Goal: Find specific page/section

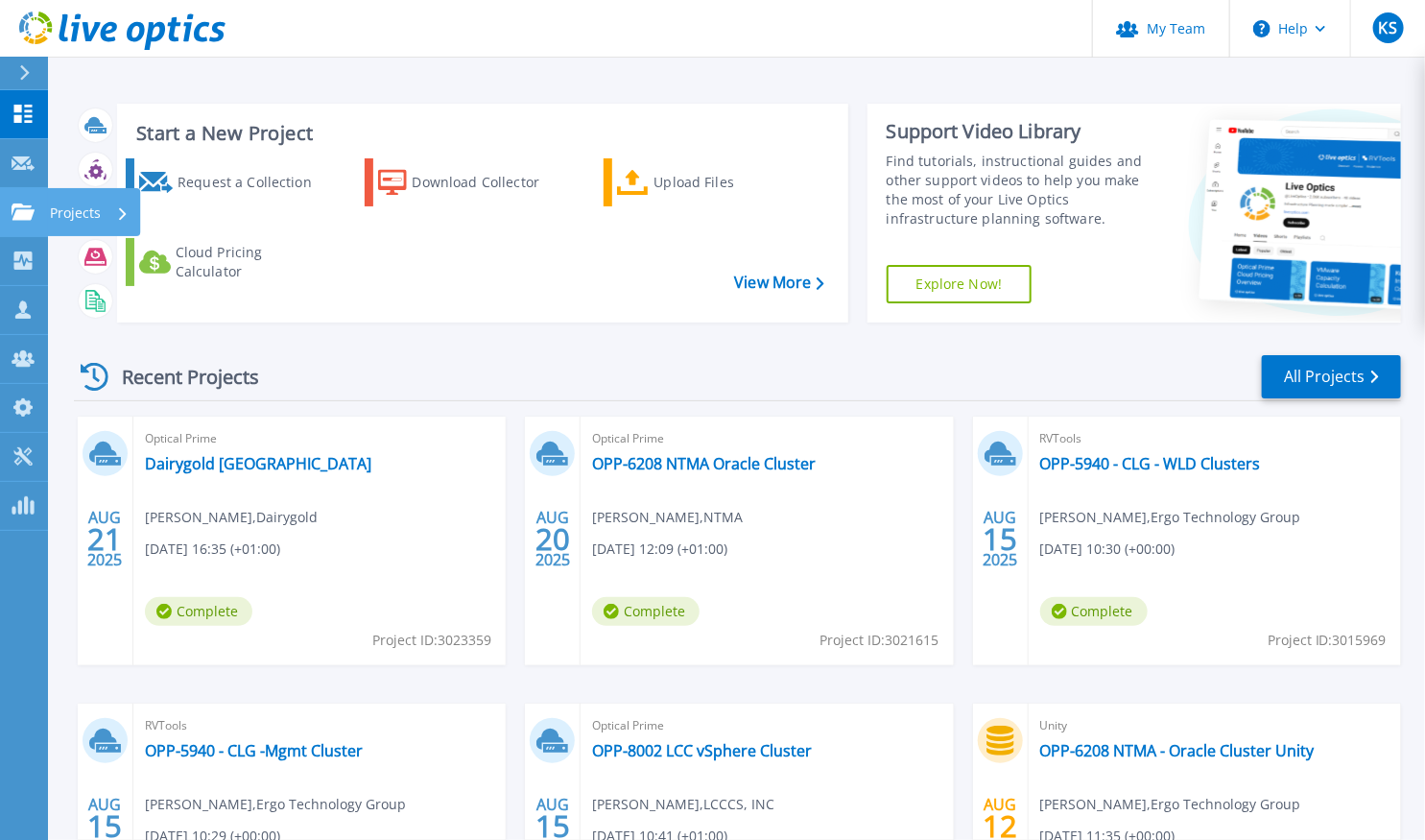
click at [80, 218] on p "Projects" at bounding box center [75, 212] width 51 height 50
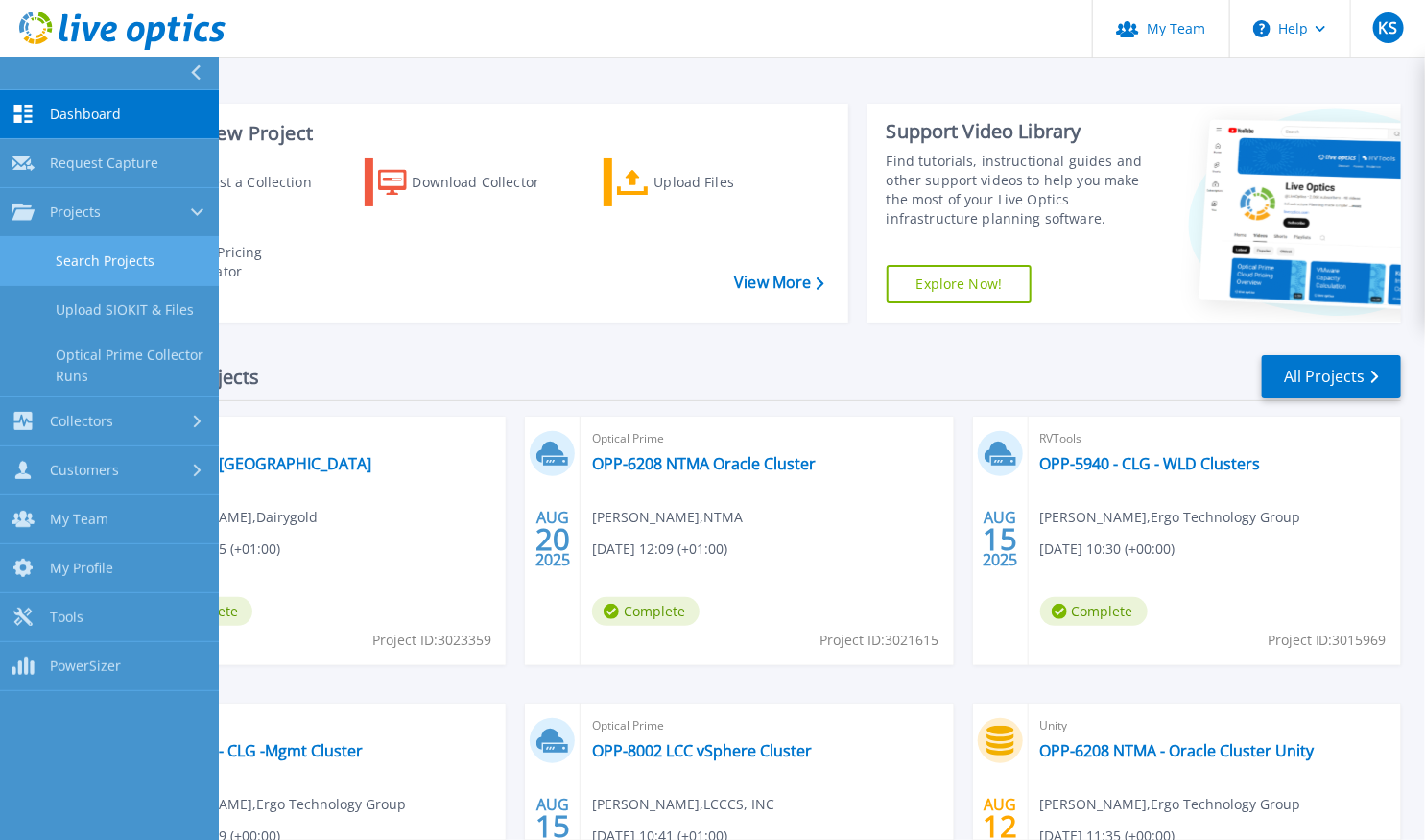
click at [94, 263] on link "Search Projects" at bounding box center [109, 262] width 219 height 49
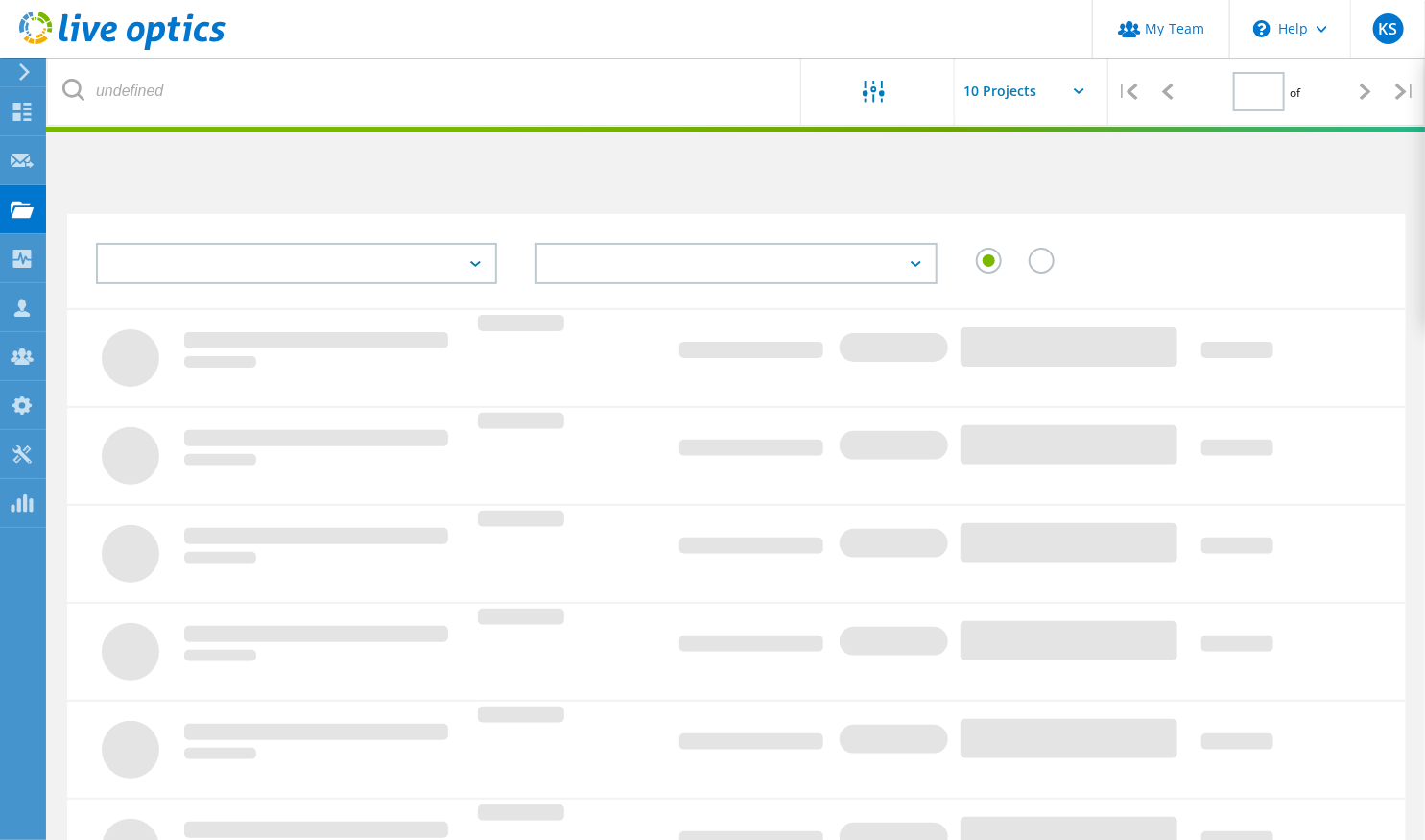
type input "1"
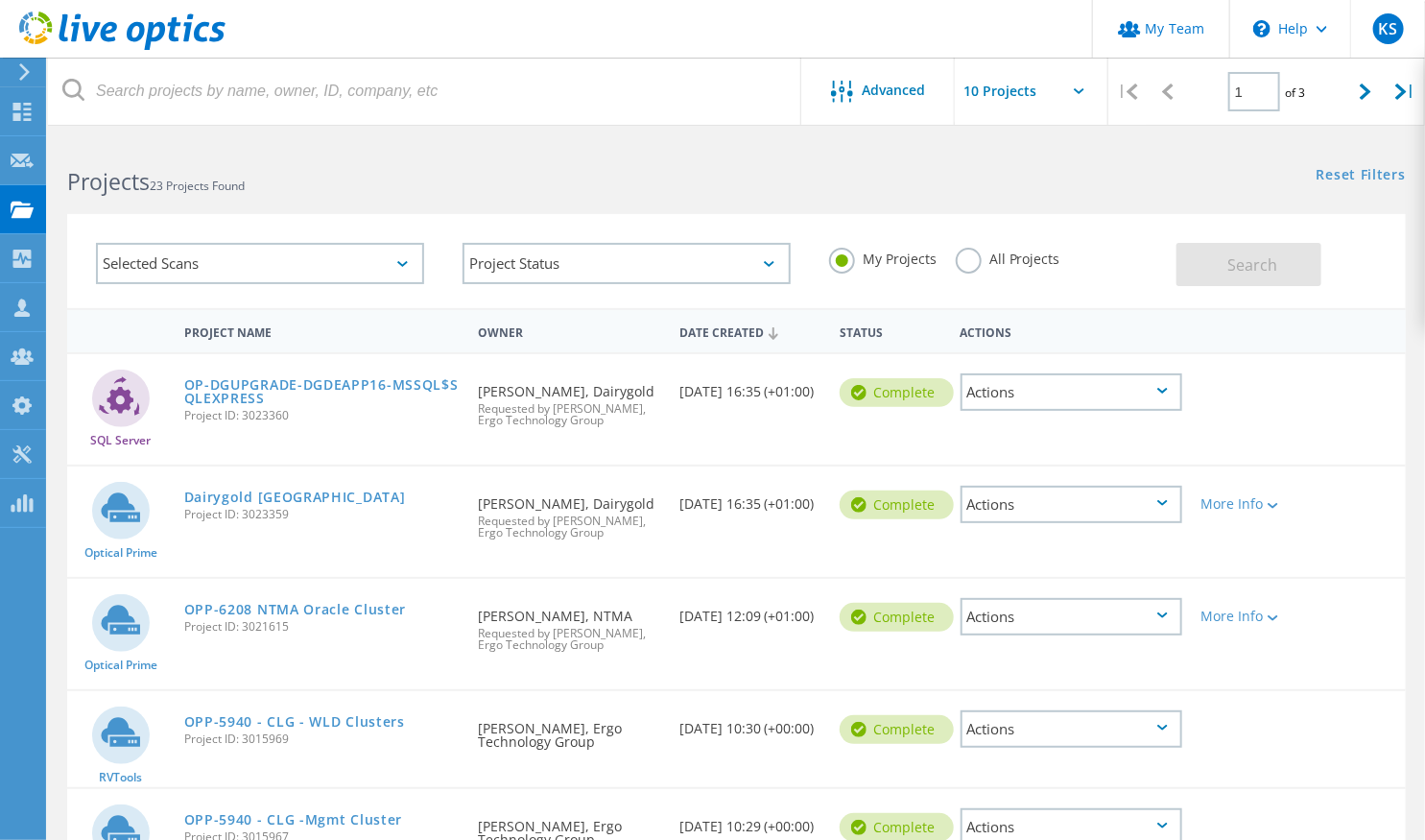
click at [1367, 464] on div "SQL Server OP-DGUPGRADE-DGDEAPP16-MSSQL$SQLEXPRESS Project ID: 3023360 Requeste…" at bounding box center [736, 409] width 1338 height 110
